Goal: Entertainment & Leisure: Consume media (video, audio)

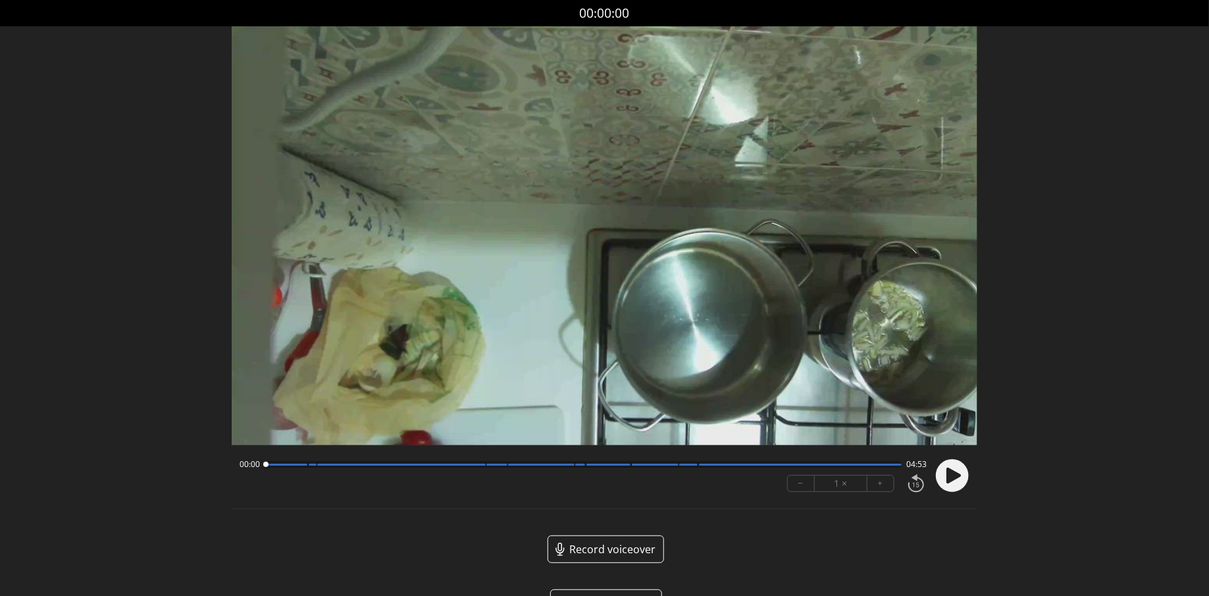
scroll to position [40, 0]
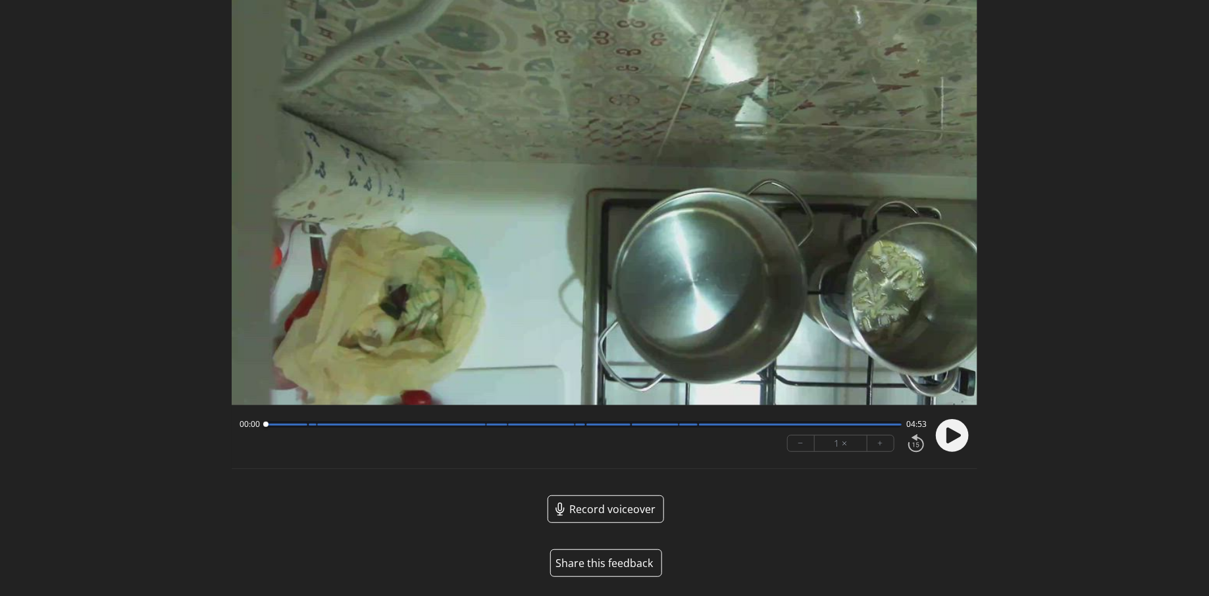
click at [600, 564] on button "Share this feedback" at bounding box center [606, 564] width 112 height 28
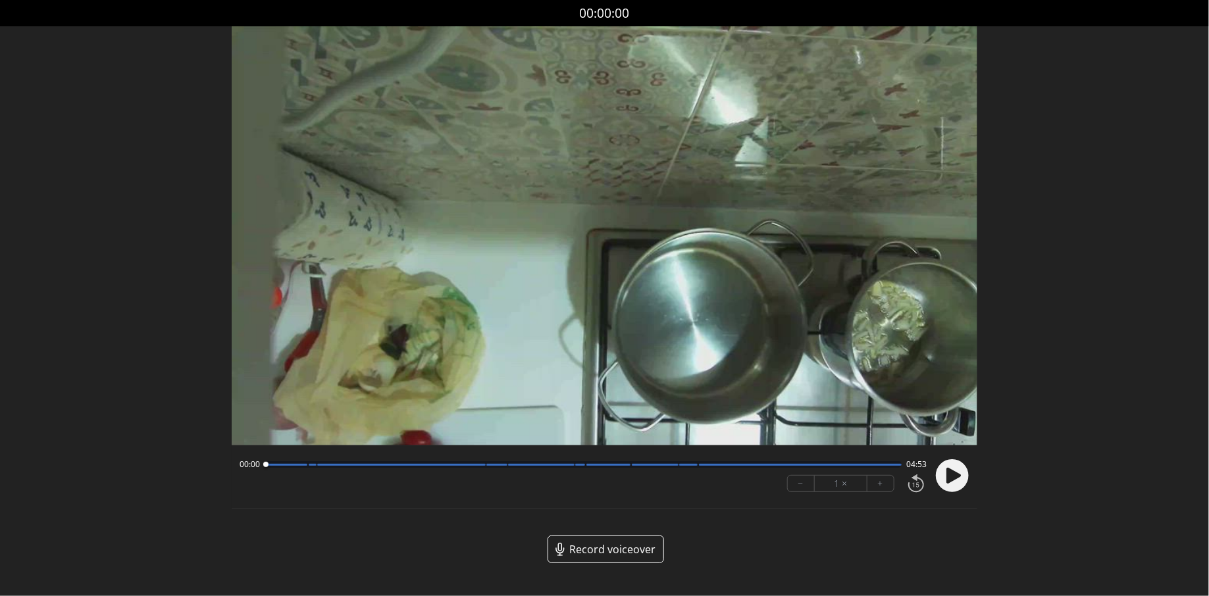
click at [955, 475] on icon at bounding box center [954, 476] width 14 height 16
click at [312, 467] on div at bounding box center [583, 464] width 637 height 7
click at [506, 468] on div at bounding box center [583, 464] width 637 height 7
click at [672, 465] on div at bounding box center [655, 465] width 47 height 2
click at [812, 301] on video at bounding box center [605, 235] width 746 height 419
